Goal: Task Accomplishment & Management: Use online tool/utility

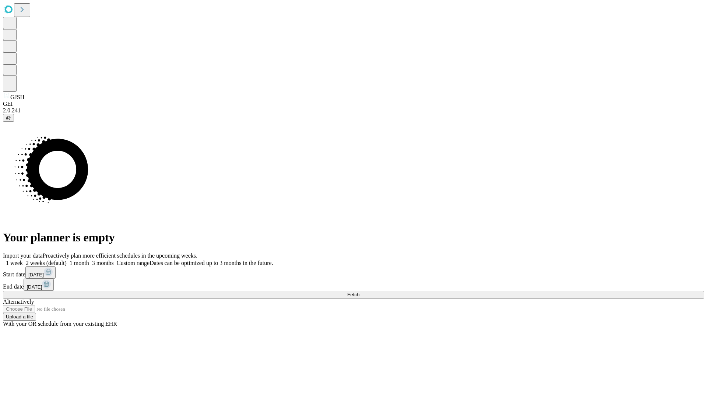
click at [359, 292] on span "Fetch" at bounding box center [353, 295] width 12 height 6
